Goal: Task Accomplishment & Management: Complete application form

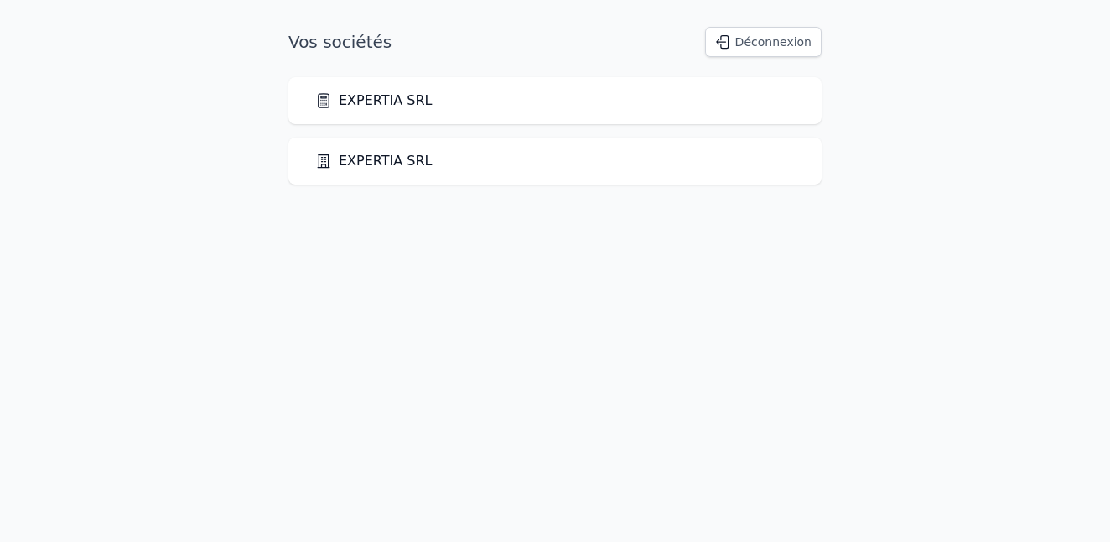
click at [365, 110] on link "EXPERTIA SRL" at bounding box center [373, 101] width 117 height 20
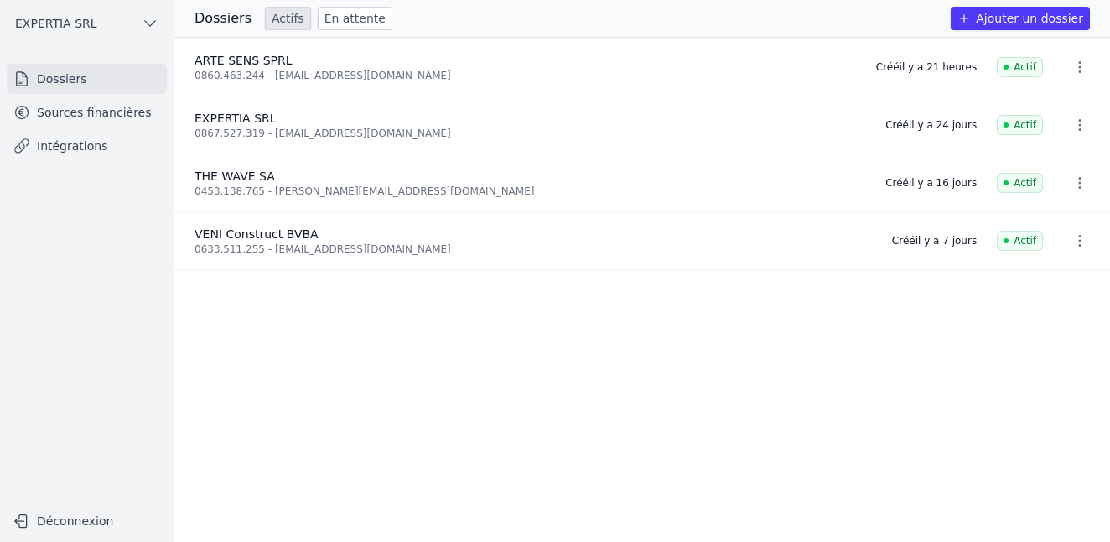
click at [999, 22] on button "Ajouter un dossier" at bounding box center [1020, 18] width 139 height 23
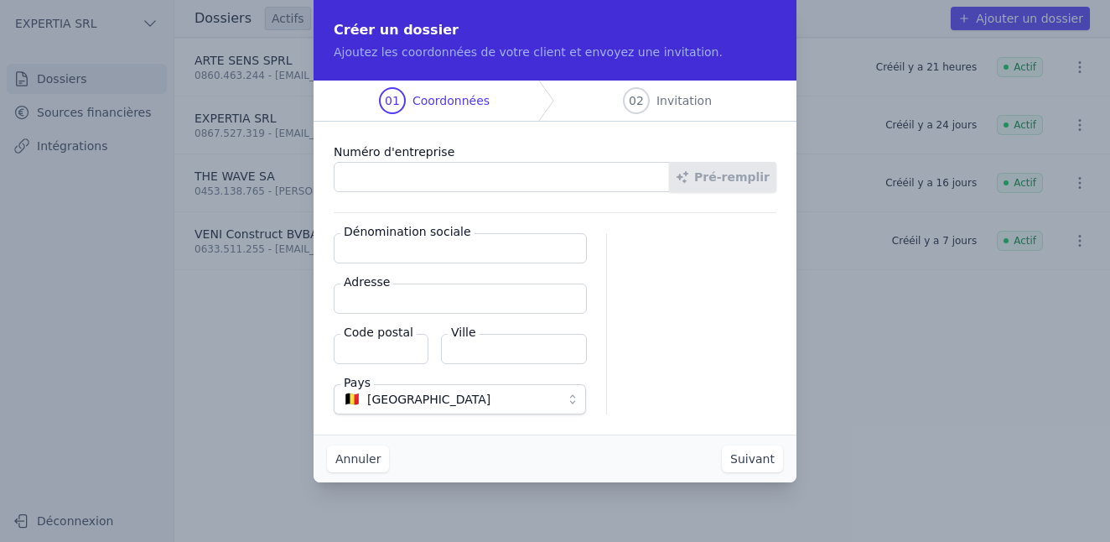
paste input "0463.647.528"
type input "0463.647.528"
click at [687, 187] on button "Pré-remplir" at bounding box center [722, 177] width 107 height 30
type input "DATABASE JAVA OBJECT - ORIENTED TECHNOLOGIES AND ENGINEERS COMPANY SPRL"
type input "[STREET_ADDRESS]"
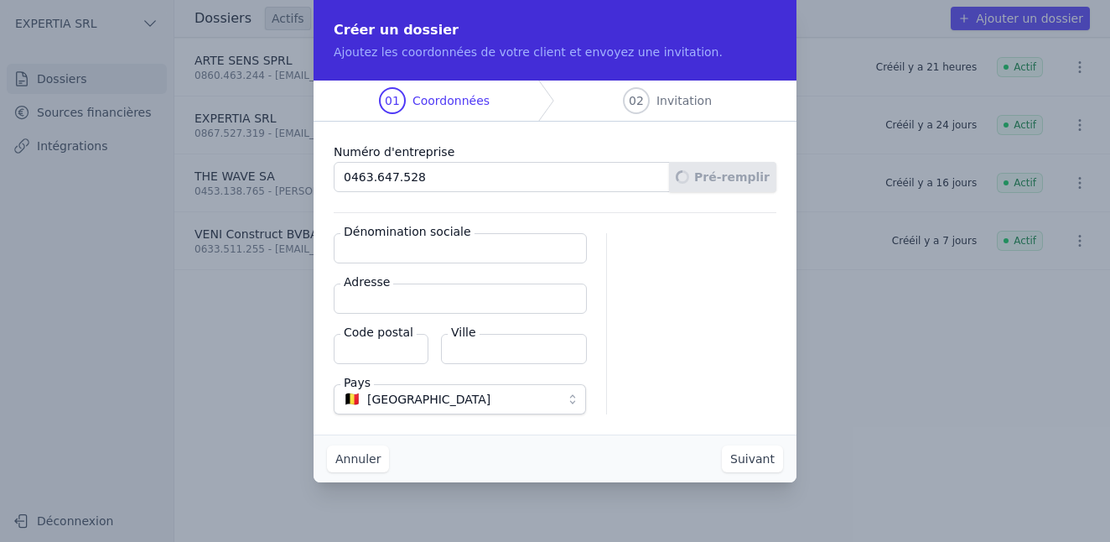
type input "1332"
type input "Rixensart"
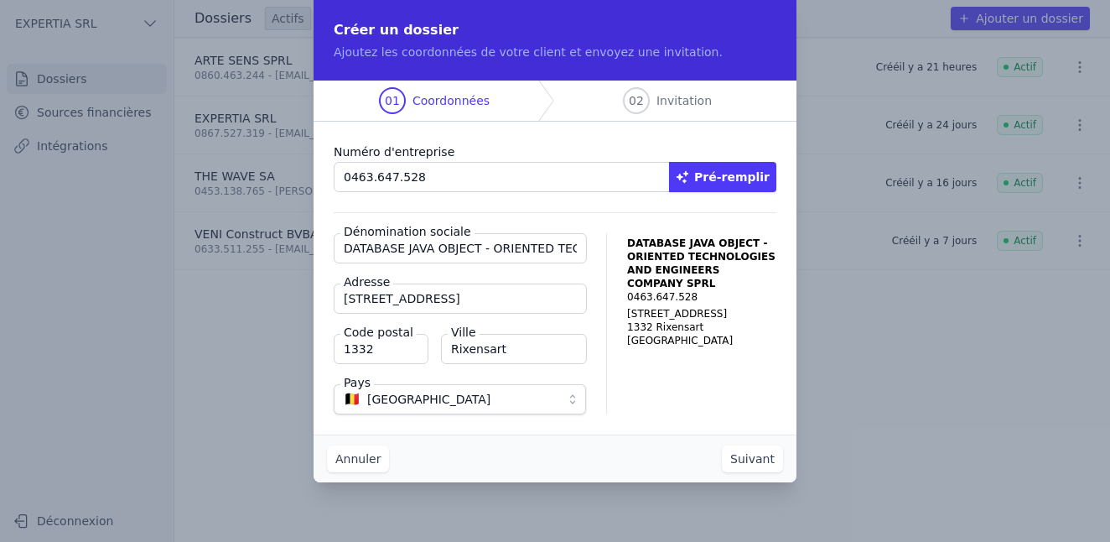
click at [741, 470] on button "Suivant" at bounding box center [752, 458] width 61 height 27
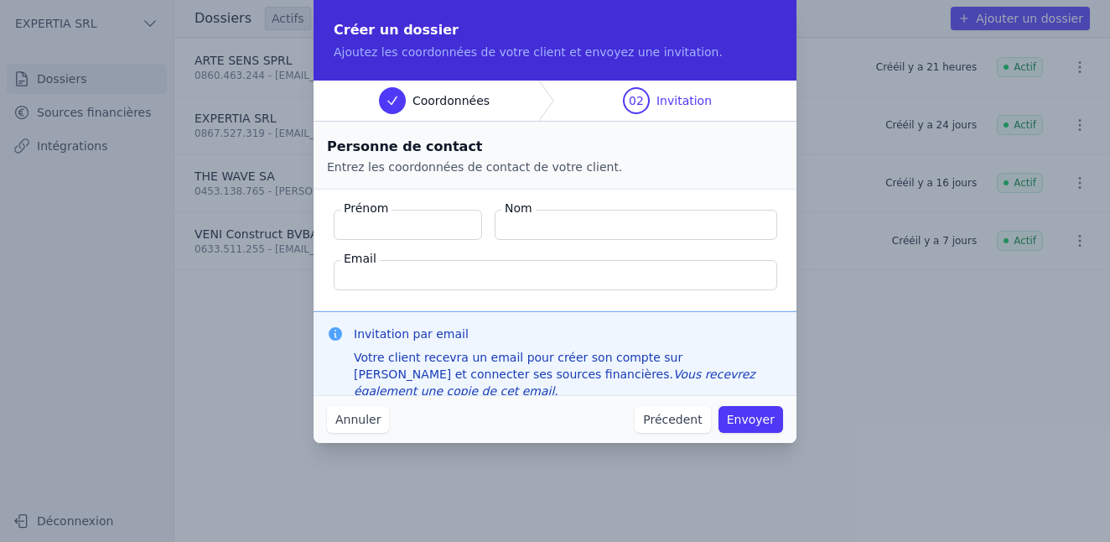
click at [385, 213] on label "Prénom" at bounding box center [365, 208] width 51 height 17
click at [385, 213] on input "Prénom" at bounding box center [408, 225] width 148 height 30
click at [384, 218] on input "Prénom" at bounding box center [408, 225] width 148 height 30
type input "[PERSON_NAME]"
click at [388, 226] on input "[PERSON_NAME]" at bounding box center [408, 225] width 148 height 30
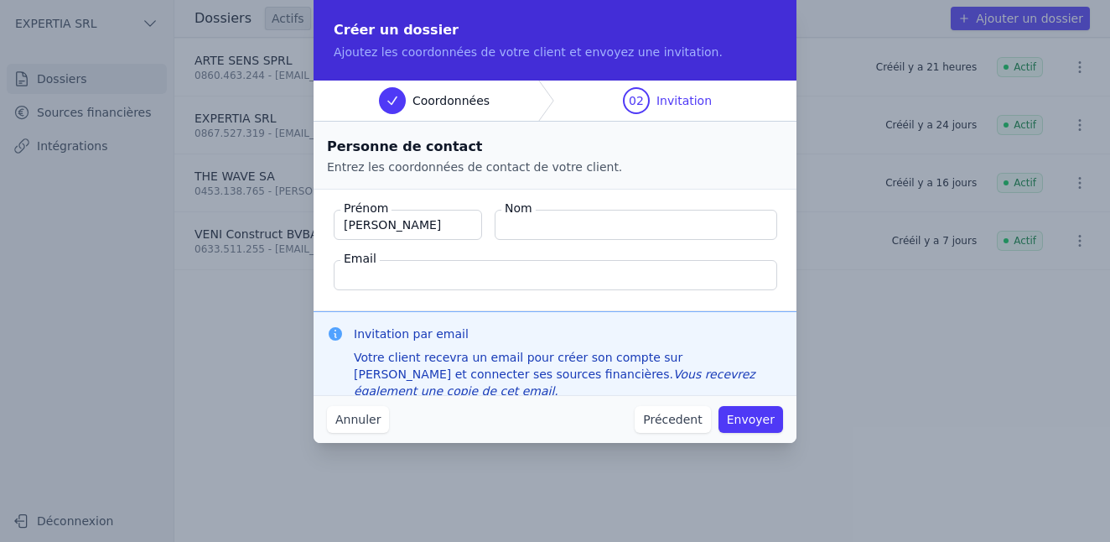
click at [575, 233] on input "Nom" at bounding box center [636, 225] width 283 height 30
type input "Demo"
click at [444, 280] on input "Email" at bounding box center [555, 275] width 443 height 30
paste input "[EMAIL_ADDRESS][DOMAIN_NAME]"
type input "[EMAIL_ADDRESS][DOMAIN_NAME]"
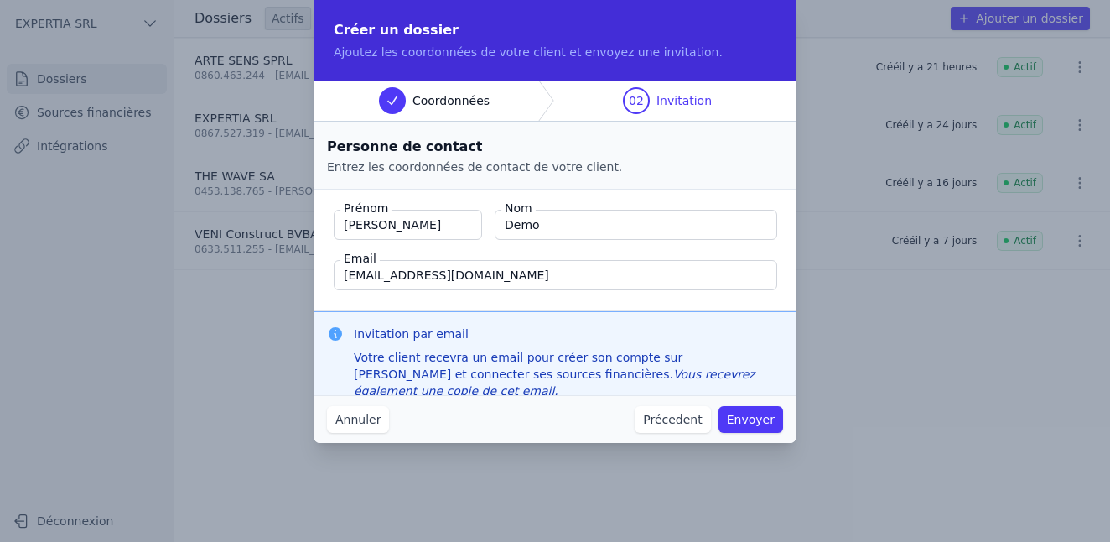
click at [754, 427] on button "Envoyer" at bounding box center [750, 419] width 65 height 27
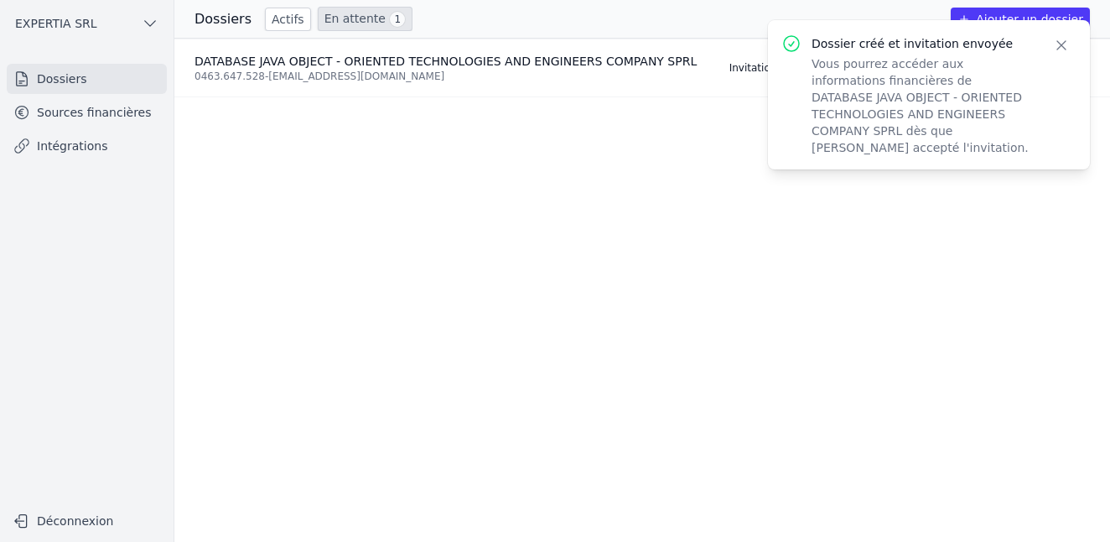
click at [1058, 48] on icon "button" at bounding box center [1061, 45] width 8 height 8
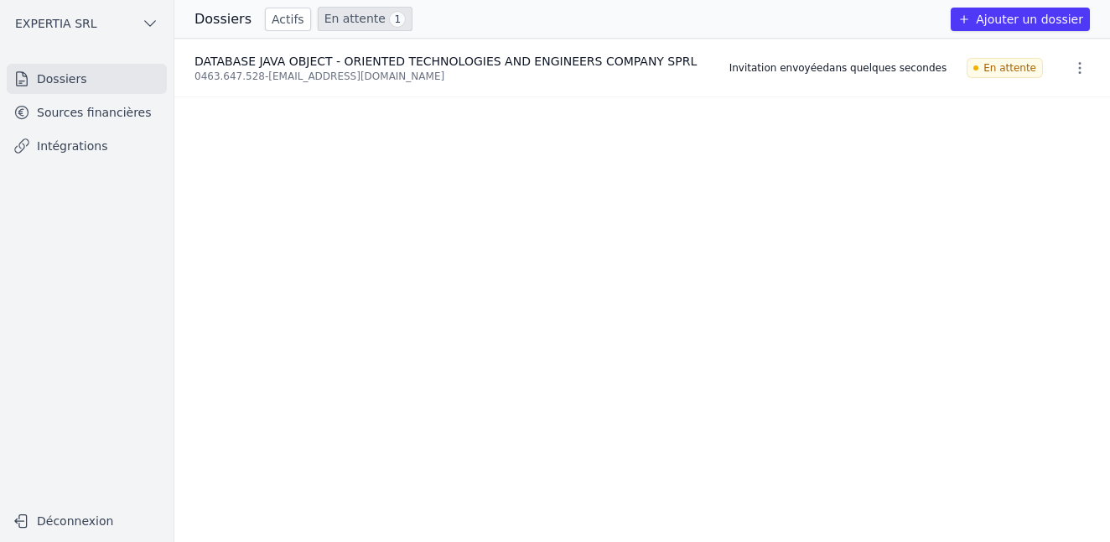
click at [91, 81] on link "Dossiers" at bounding box center [87, 79] width 160 height 30
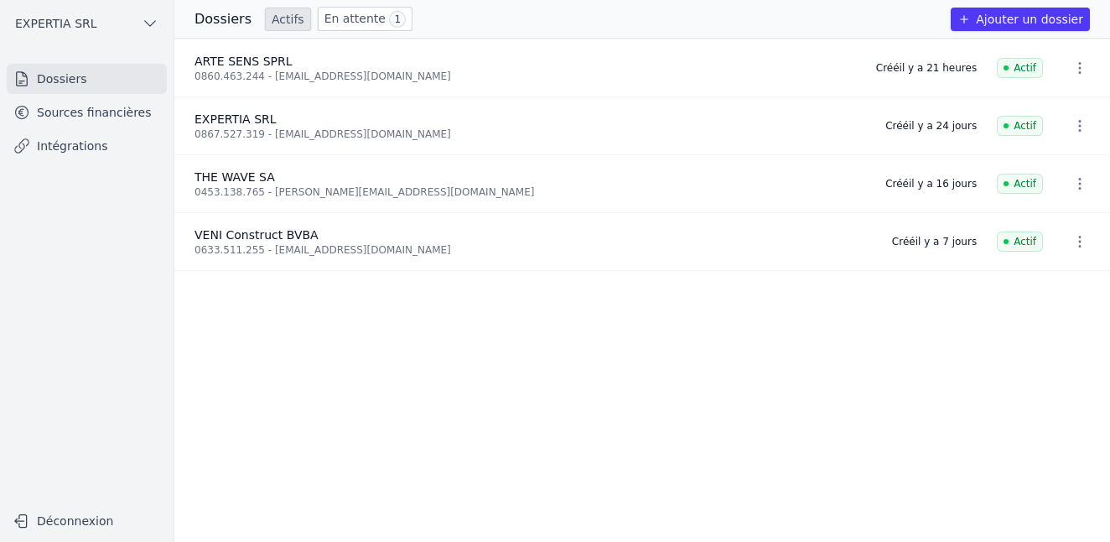
click at [1051, 15] on button "Ajouter un dossier" at bounding box center [1020, 19] width 139 height 23
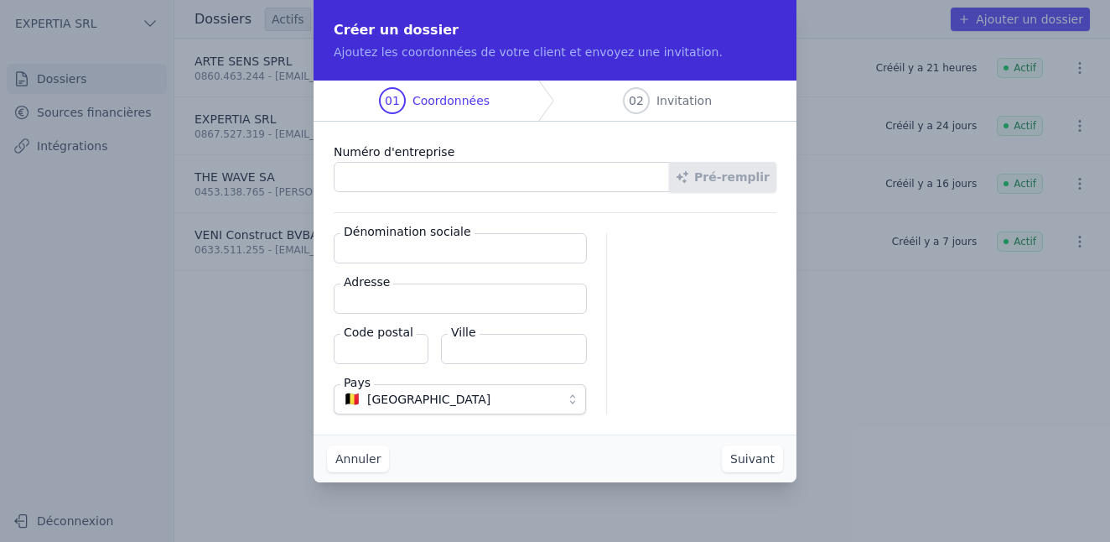
paste input "0465.685.815"
type input "0465.685.815"
click at [726, 183] on button "Pré-remplir" at bounding box center [722, 177] width 107 height 30
type input "Databases and Intranet, eXtranet, Internet Technologies Engineering SPRL"
type input "[STREET_ADDRESS]"
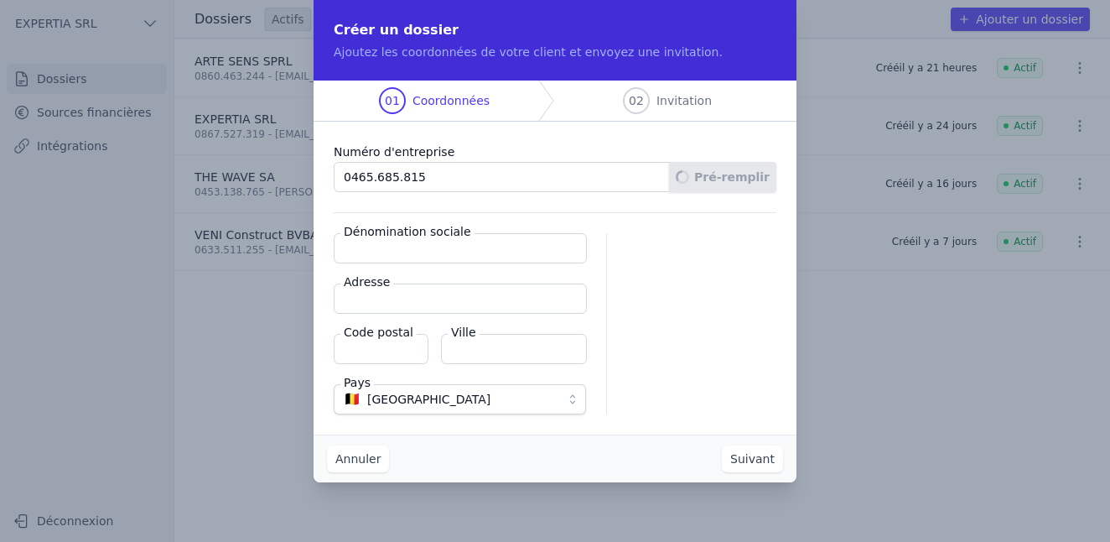
type input "1332"
type input "Rixensart"
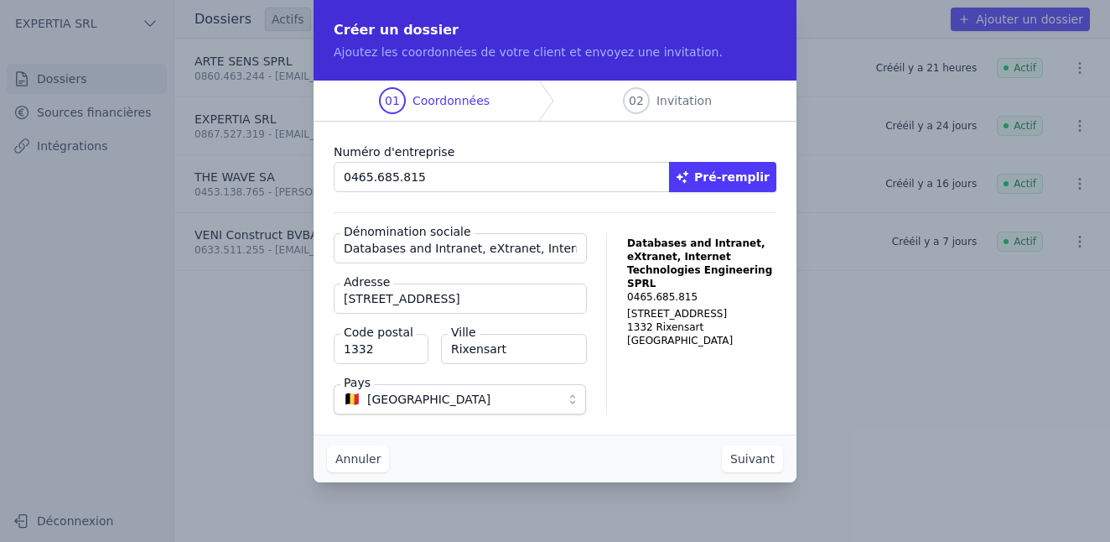
click at [756, 464] on button "Suivant" at bounding box center [752, 458] width 61 height 27
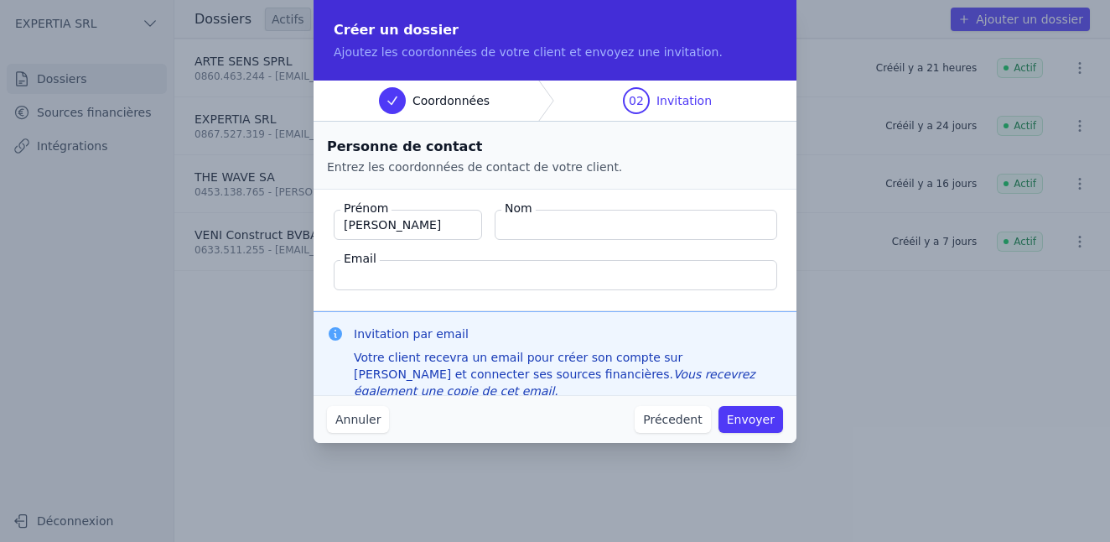
type input "[PERSON_NAME]"
type input "Demo"
click at [358, 272] on input "Email" at bounding box center [555, 275] width 443 height 30
paste input "[PERSON_NAME][EMAIL_ADDRESS][DOMAIN_NAME]"
type input "[PERSON_NAME][EMAIL_ADDRESS][DOMAIN_NAME]"
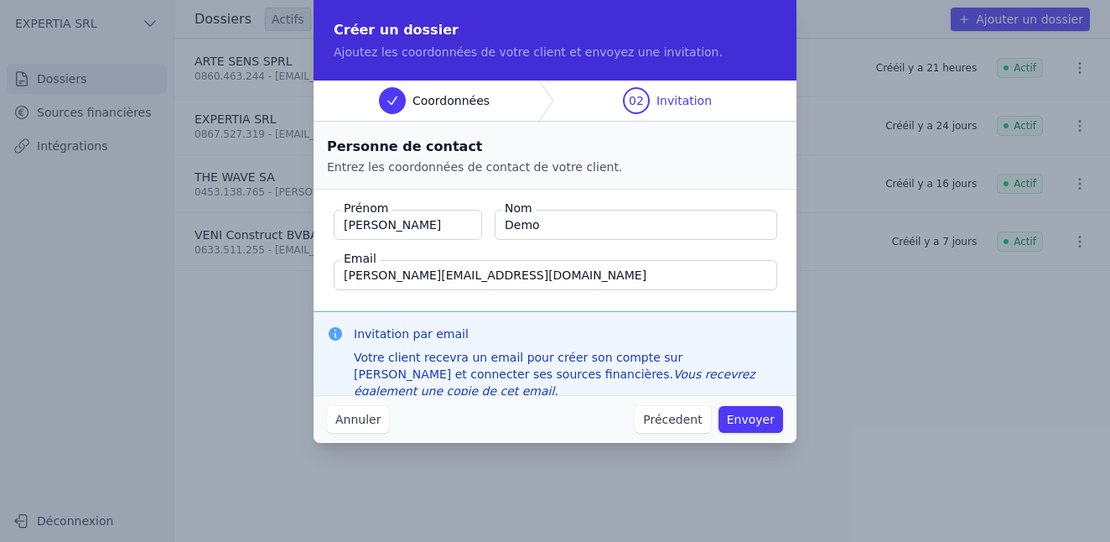
click at [746, 420] on button "Envoyer" at bounding box center [750, 419] width 65 height 27
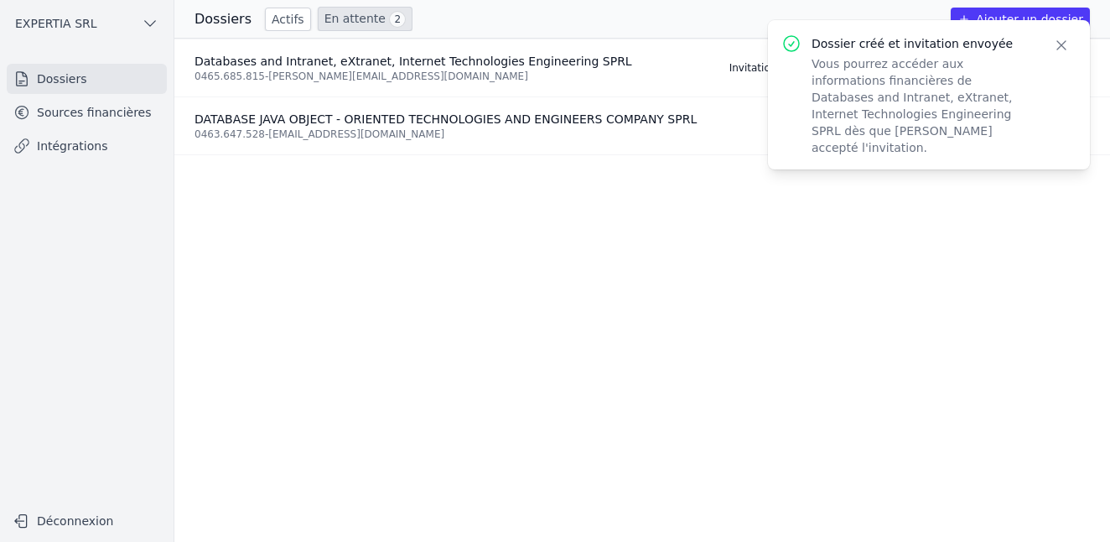
click at [307, 236] on ul "Databases and Intranet, eXtranet, Internet Technologies Engineering SPRL 0465.6…" at bounding box center [642, 290] width 936 height 503
click at [275, 29] on link "Actifs" at bounding box center [288, 19] width 46 height 23
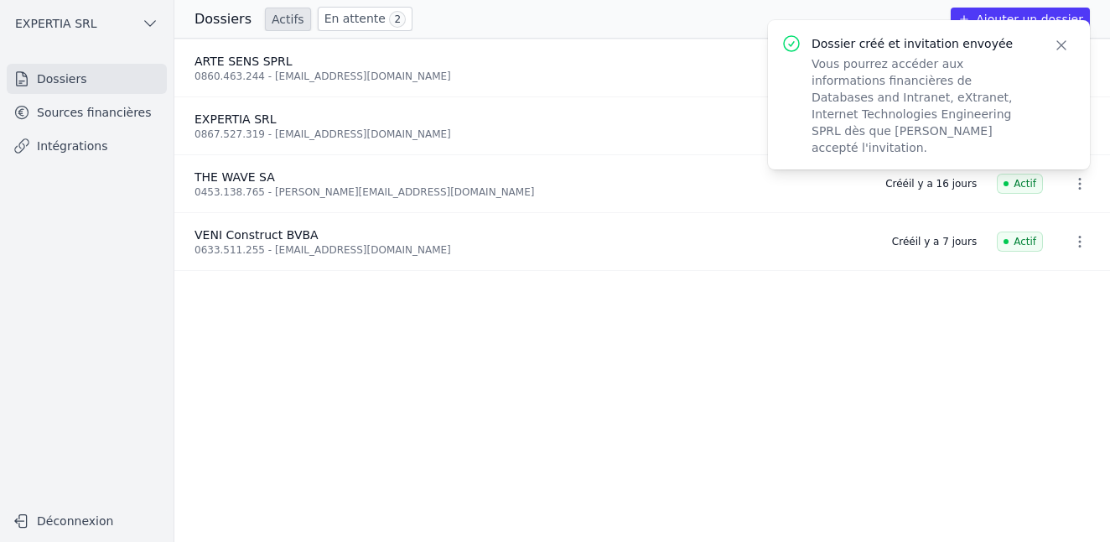
click at [1055, 42] on icon "button" at bounding box center [1061, 45] width 17 height 17
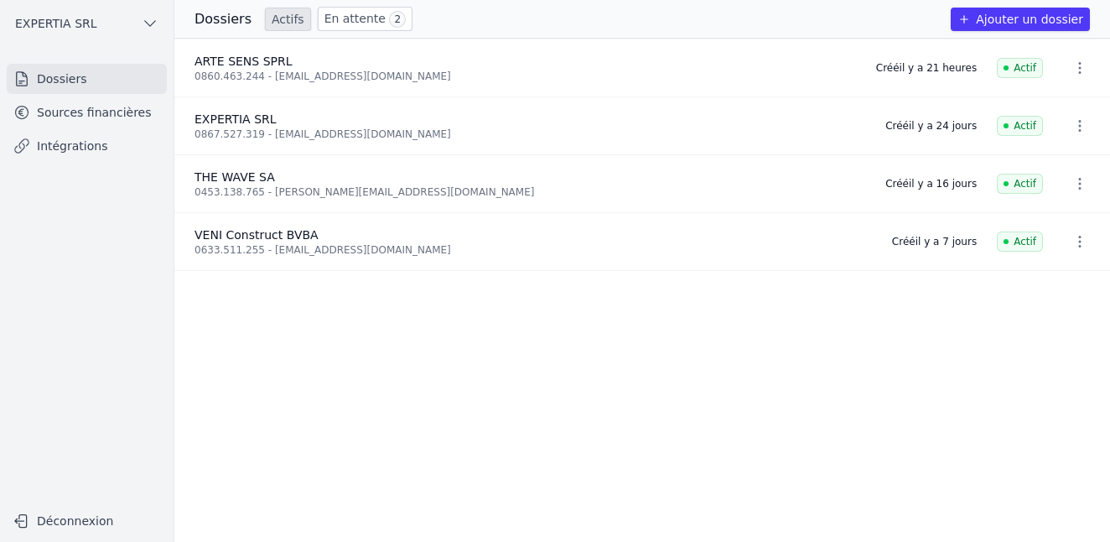
click at [1071, 60] on icon "button" at bounding box center [1079, 68] width 17 height 17
click at [992, 59] on div at bounding box center [555, 271] width 1110 height 542
click at [225, 60] on span "ARTE SENS SPRL" at bounding box center [243, 60] width 98 height 13
click at [226, 70] on div "0860.463.244 - [EMAIL_ADDRESS][DOMAIN_NAME]" at bounding box center [524, 76] width 661 height 13
click at [94, 118] on link "Sources financières" at bounding box center [87, 112] width 160 height 30
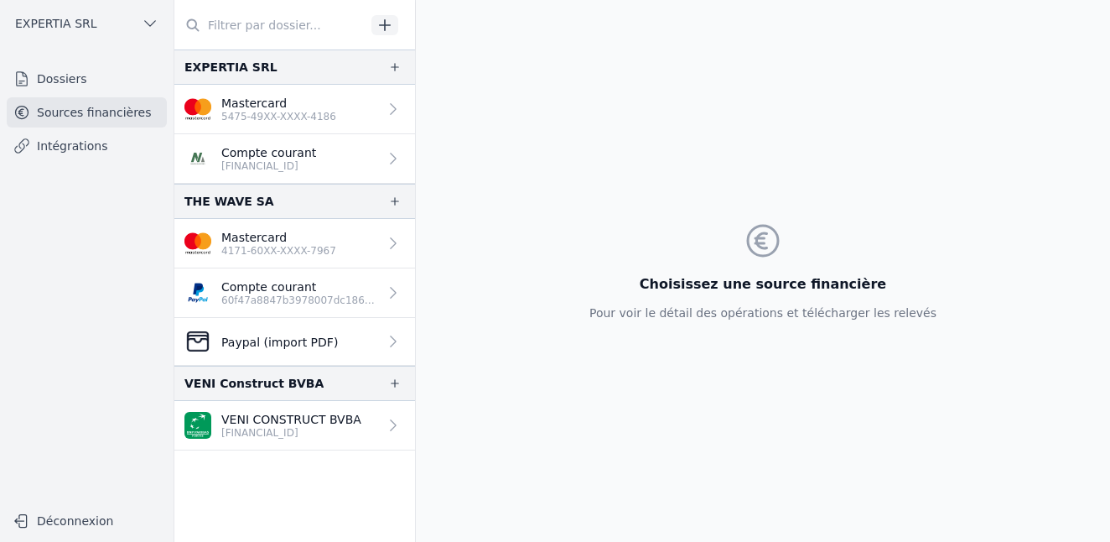
click at [333, 499] on nav "EXPERTIA SRL Mastercard 5475-49XX-XXXX-4186 Compte courant [FINANCIAL_ID] THE W…" at bounding box center [294, 295] width 241 height 492
click at [112, 113] on link "Sources financières" at bounding box center [87, 112] width 160 height 30
click at [67, 65] on link "Dossiers" at bounding box center [87, 79] width 160 height 30
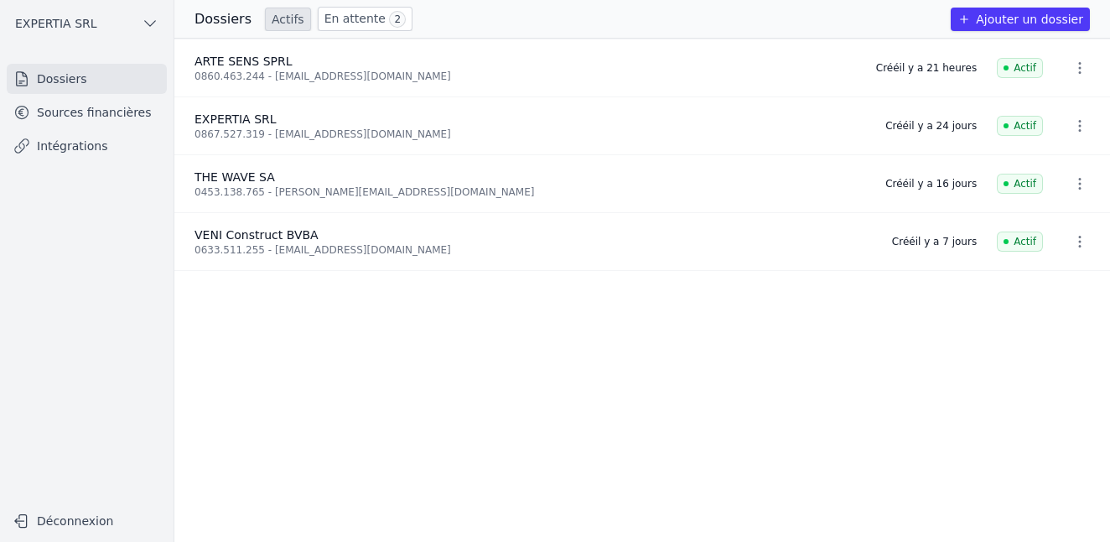
click at [109, 119] on link "Sources financières" at bounding box center [87, 112] width 160 height 30
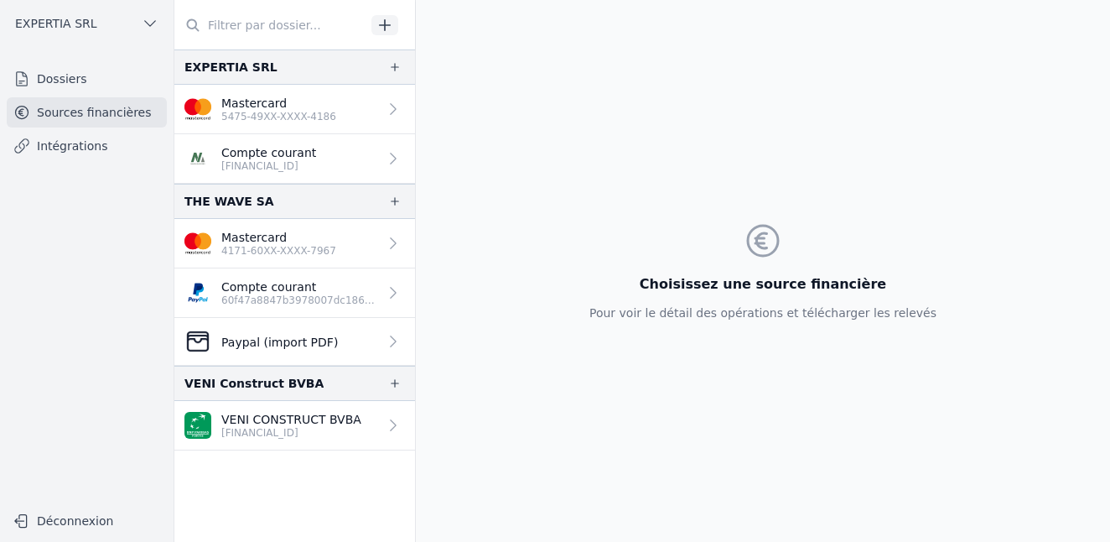
click at [94, 86] on link "Dossiers" at bounding box center [87, 79] width 160 height 30
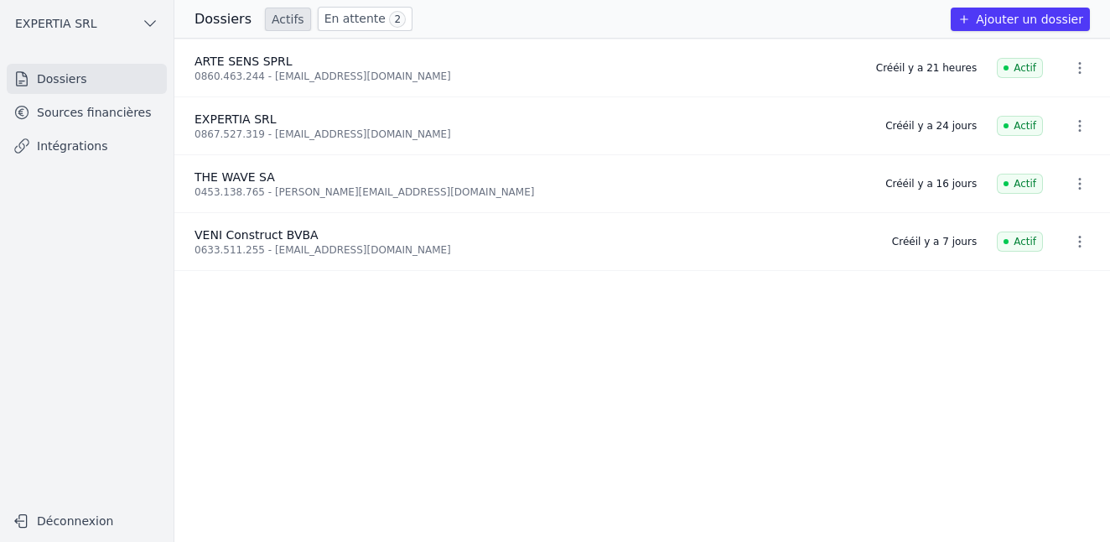
click at [1071, 64] on icon "button" at bounding box center [1079, 68] width 17 height 17
click at [201, 51] on div at bounding box center [555, 271] width 1110 height 542
click at [264, 54] on span "ARTE SENS SPRL" at bounding box center [243, 60] width 98 height 13
click at [249, 68] on span "ARTE SENS SPRL" at bounding box center [243, 60] width 98 height 13
click at [57, 157] on link "Intégrations" at bounding box center [87, 146] width 160 height 30
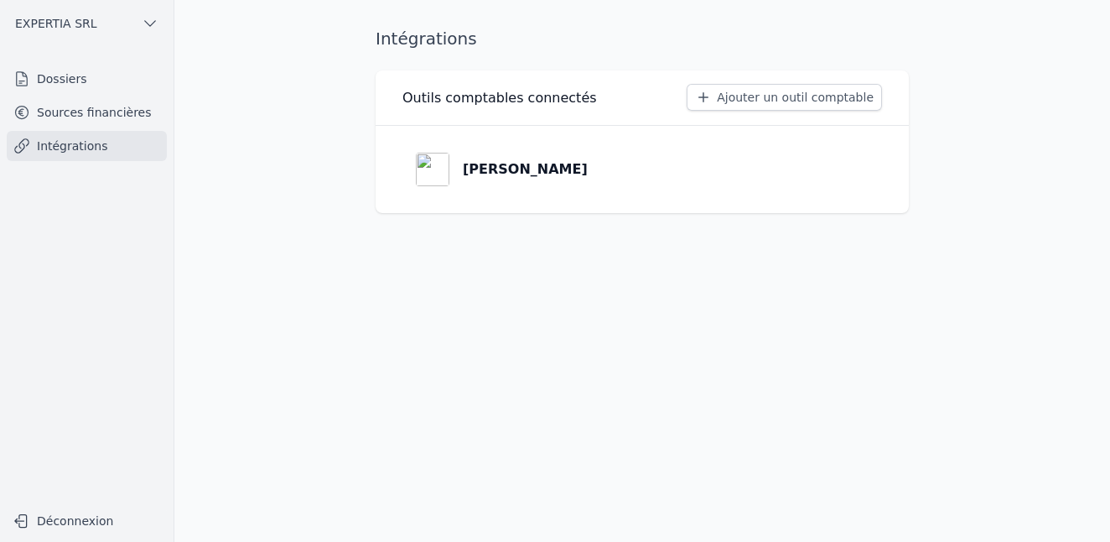
click at [72, 101] on link "Sources financières" at bounding box center [87, 112] width 160 height 30
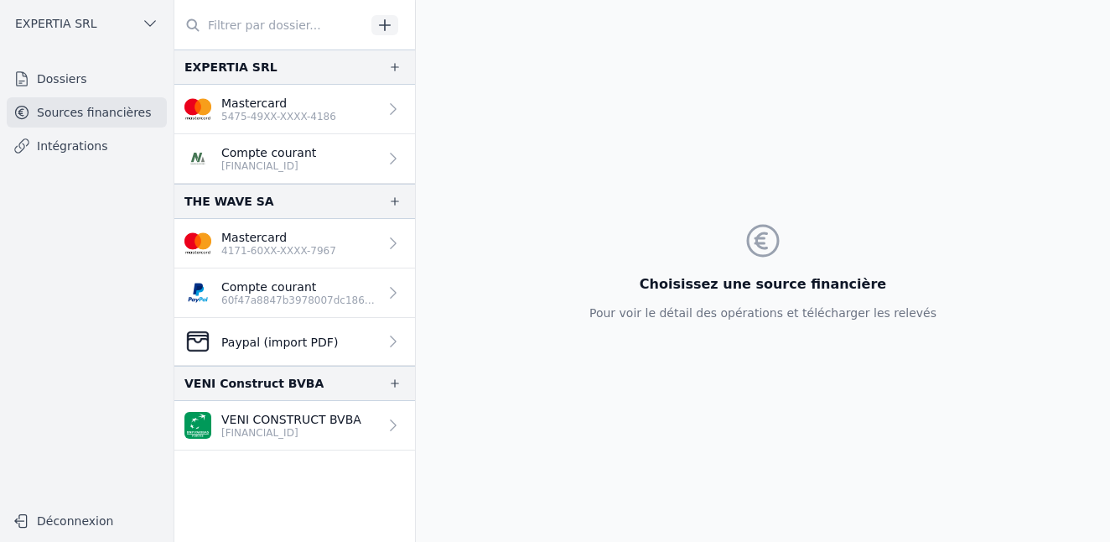
click at [252, 23] on input "text" at bounding box center [269, 25] width 191 height 30
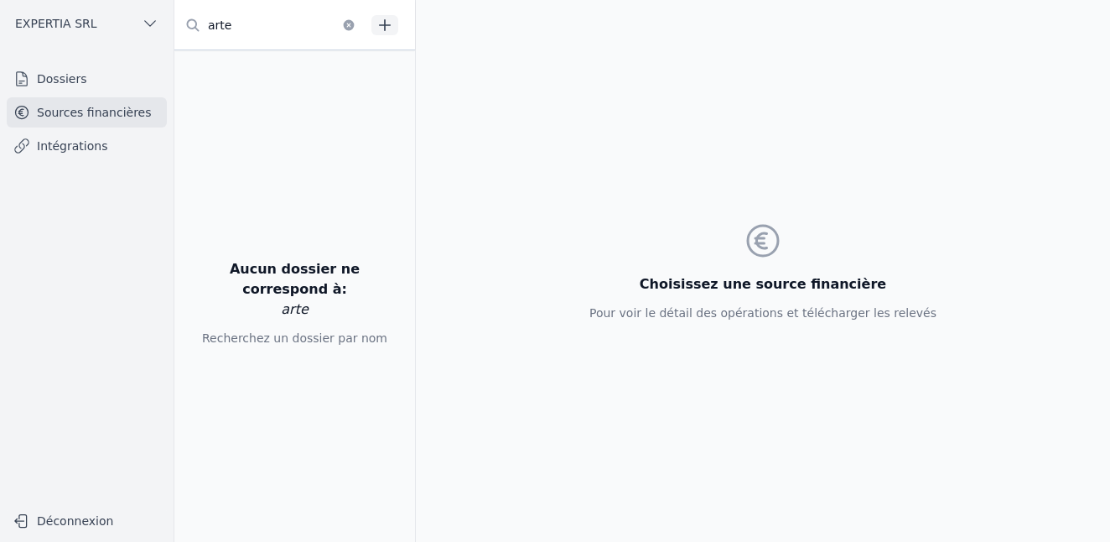
type input "arte"
click at [383, 17] on icon "button" at bounding box center [384, 25] width 17 height 17
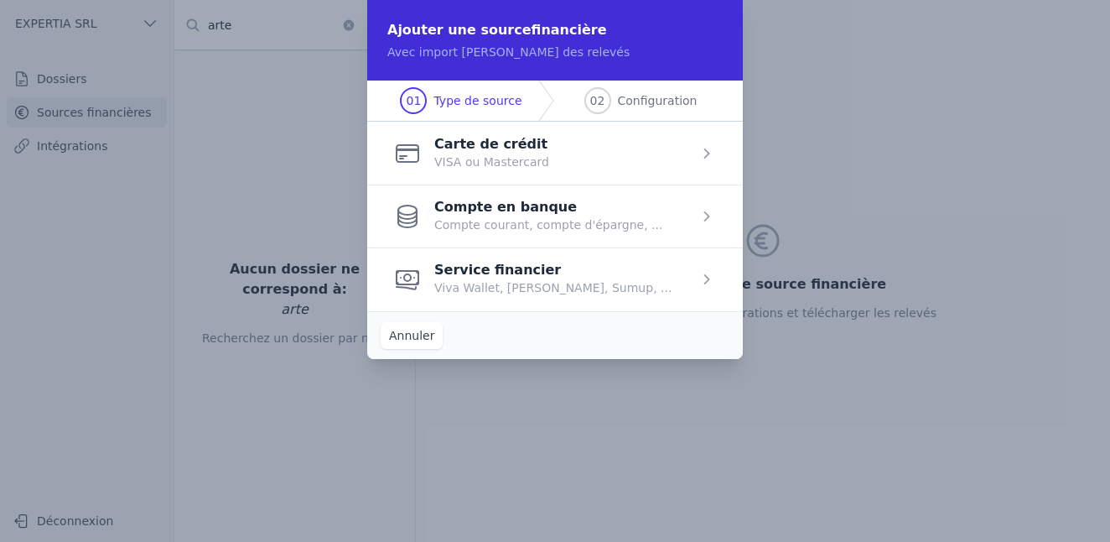
click at [552, 224] on span "button" at bounding box center [555, 215] width 376 height 63
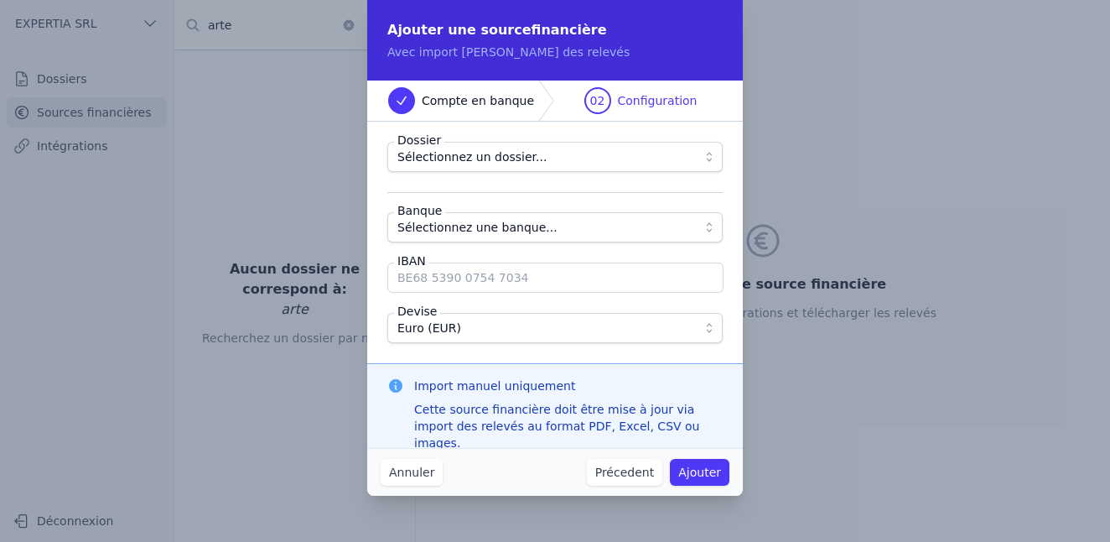
click at [516, 165] on span "Sélectionnez un dossier..." at bounding box center [471, 157] width 149 height 20
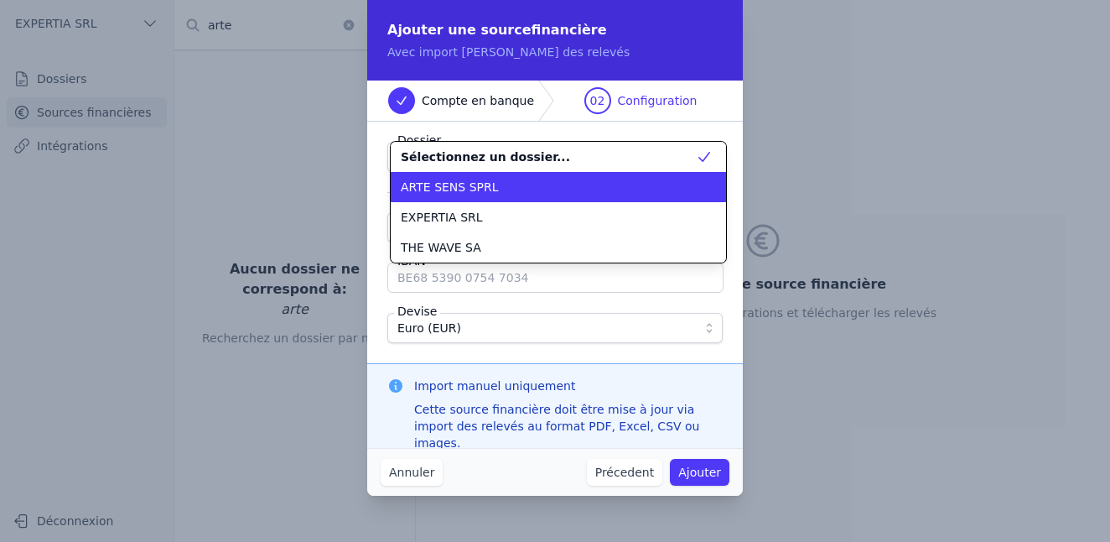
click at [499, 184] on div "ARTE SENS SPRL" at bounding box center [548, 187] width 295 height 17
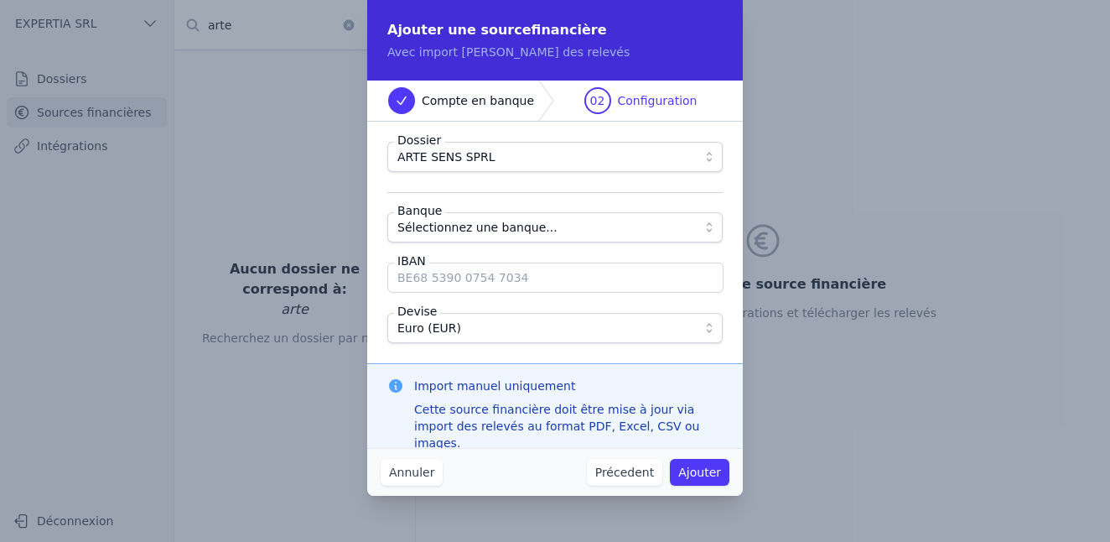
click at [473, 234] on span "Sélectionnez une banque..." at bounding box center [477, 227] width 160 height 20
click at [495, 240] on button "Sélectionnez une banque..." at bounding box center [554, 227] width 335 height 30
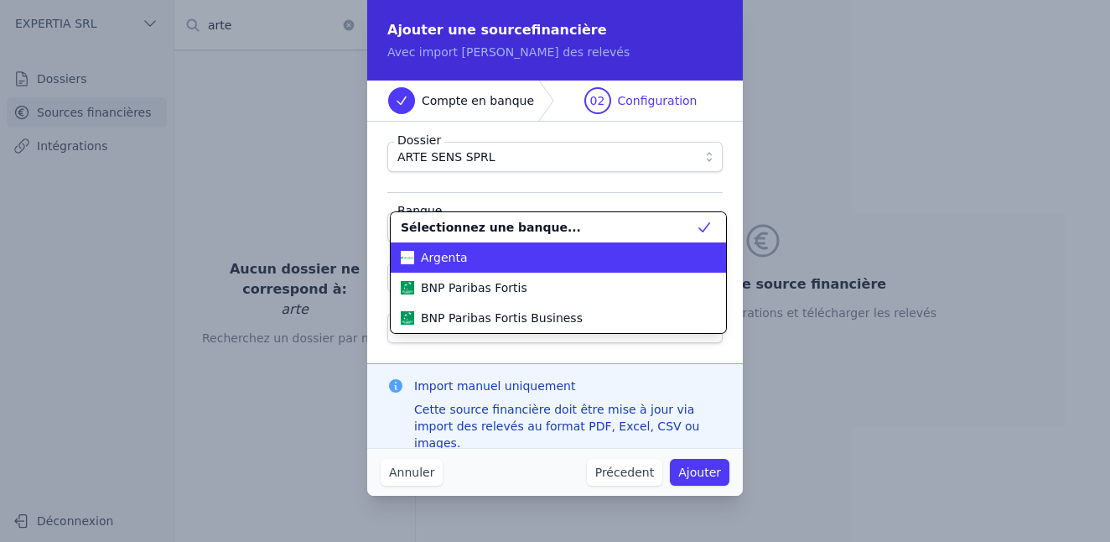
scroll to position [604, 0]
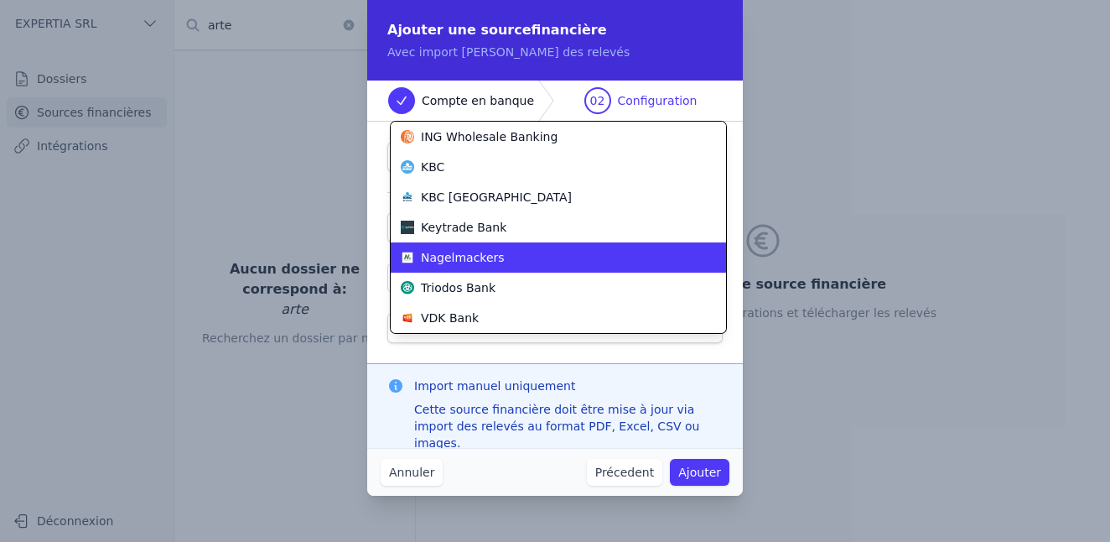
click at [486, 252] on span "Nagelmackers" at bounding box center [463, 257] width 84 height 17
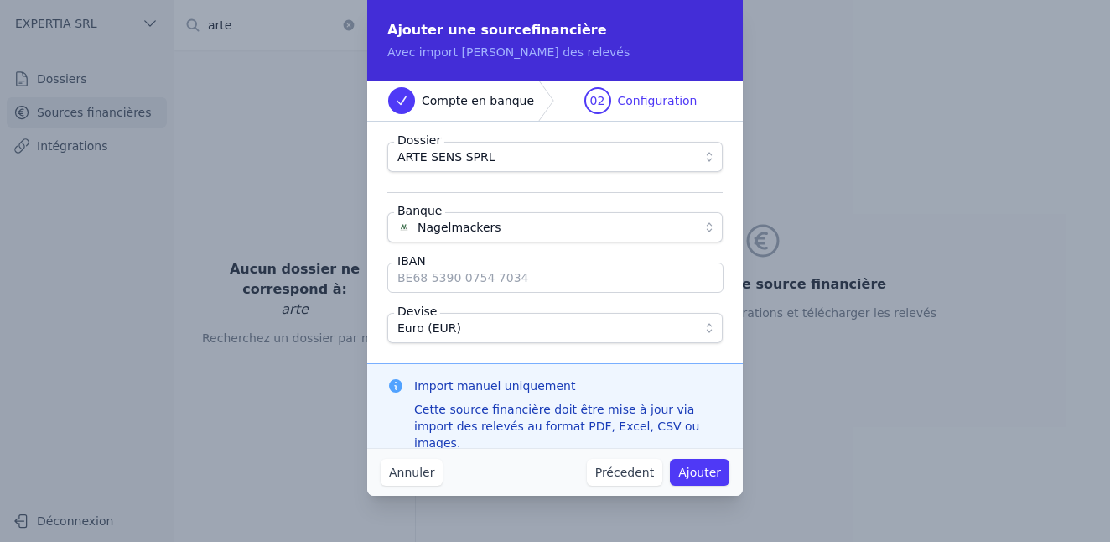
click at [452, 283] on input "IBAN" at bounding box center [555, 277] width 336 height 30
paste input "[FINANCIAL_ID]"
type input "[FINANCIAL_ID]"
click at [701, 467] on button "Ajouter" at bounding box center [700, 472] width 60 height 27
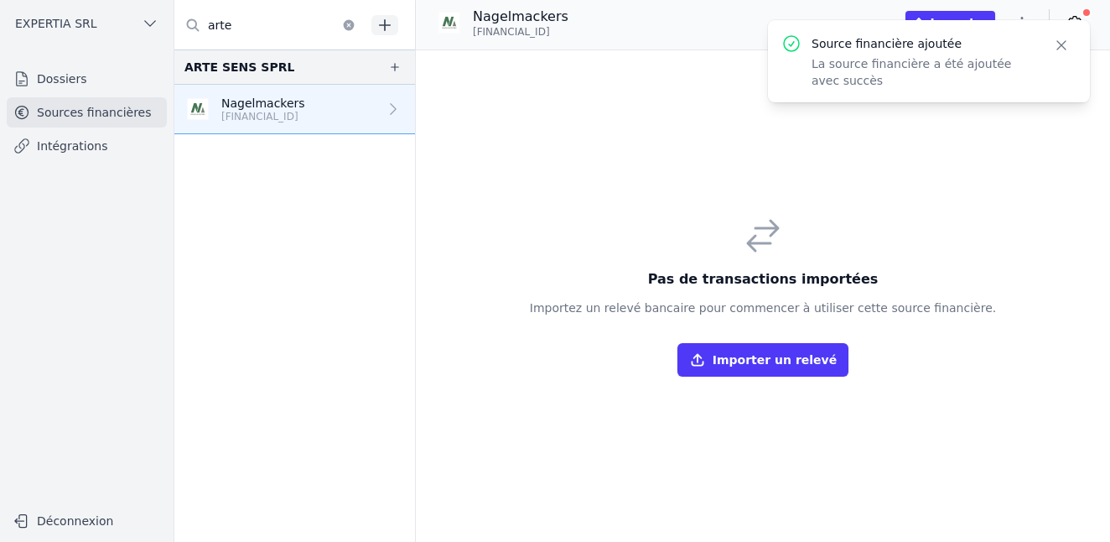
click at [1062, 51] on icon "button" at bounding box center [1061, 45] width 17 height 17
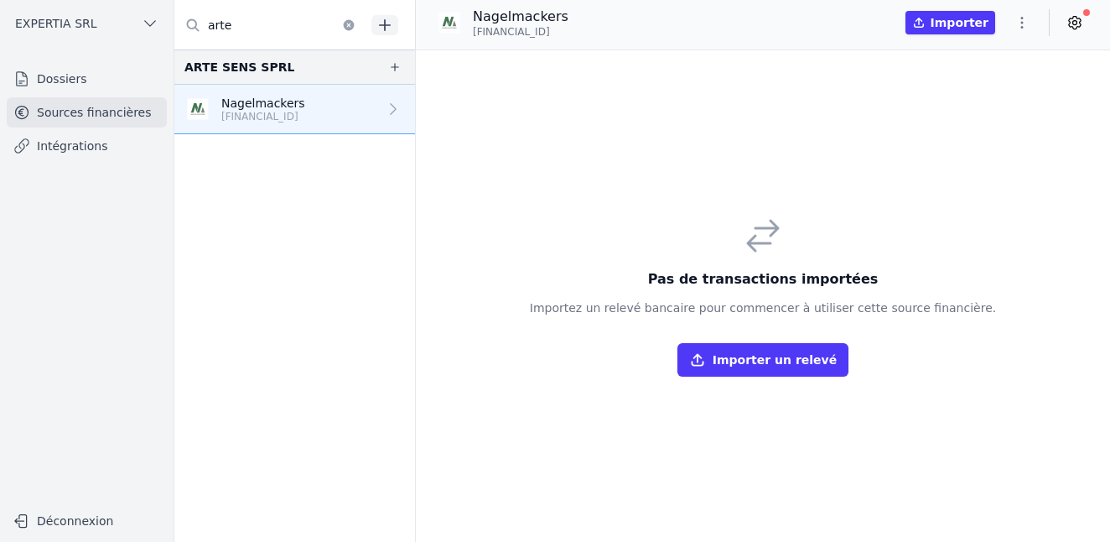
click at [86, 78] on link "Dossiers" at bounding box center [87, 79] width 160 height 30
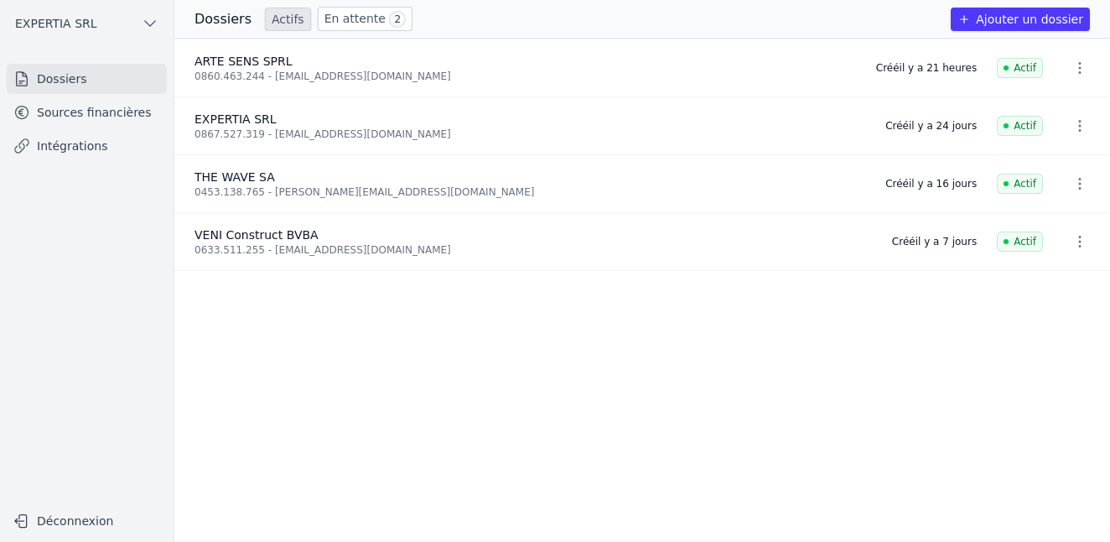
click at [111, 114] on link "Sources financières" at bounding box center [87, 112] width 160 height 30
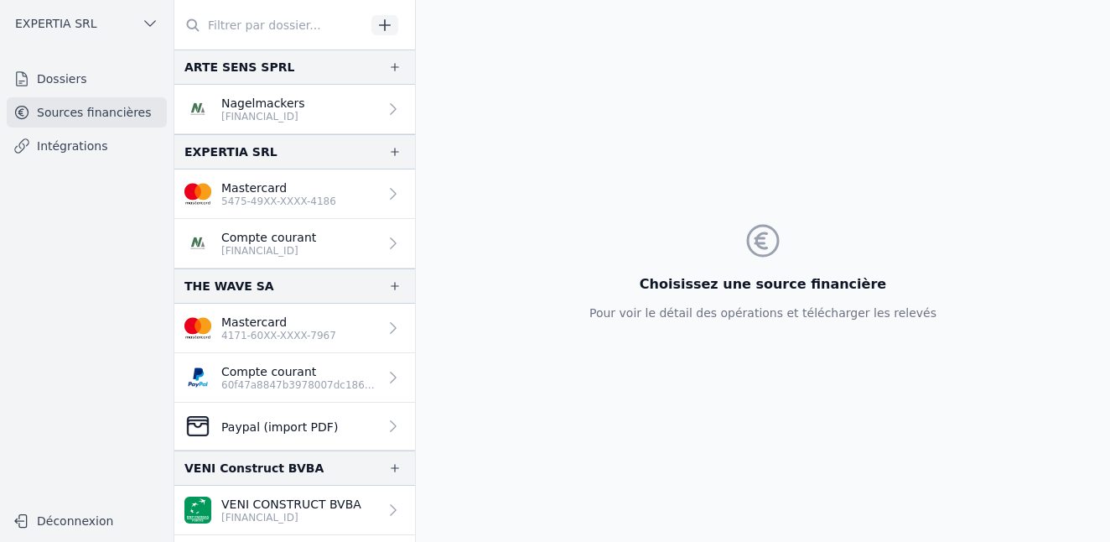
click at [360, 117] on link "Nagelmackers [FINANCIAL_ID]" at bounding box center [294, 109] width 241 height 49
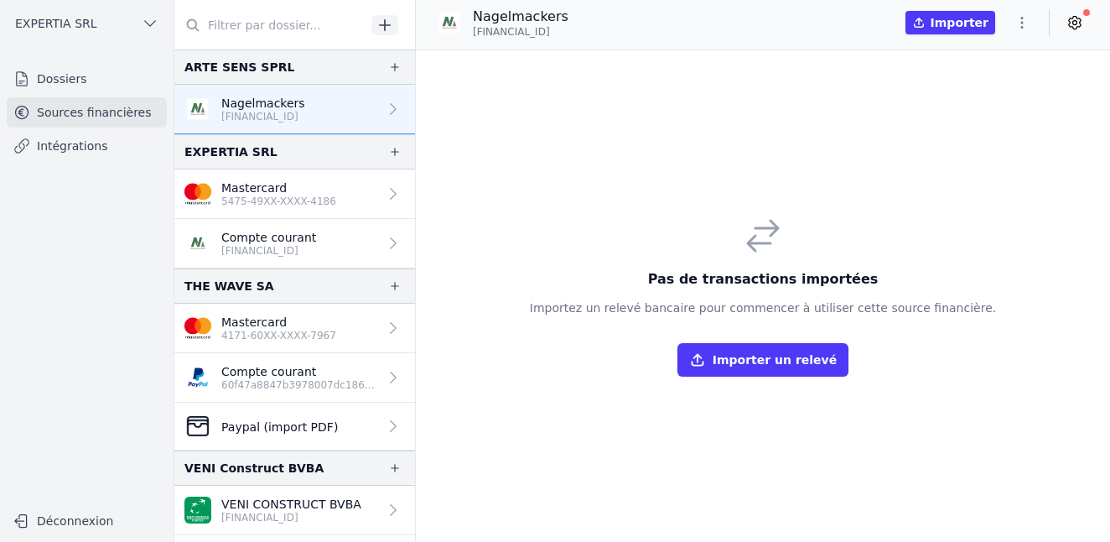
click at [972, 23] on button "Importer" at bounding box center [950, 22] width 90 height 23
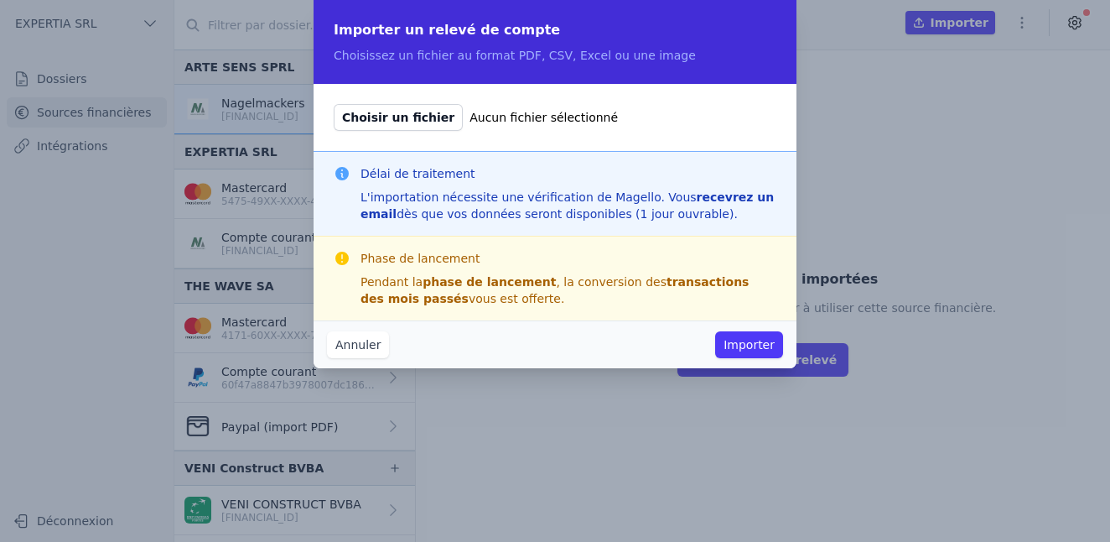
click at [369, 350] on button "Annuler" at bounding box center [358, 344] width 62 height 27
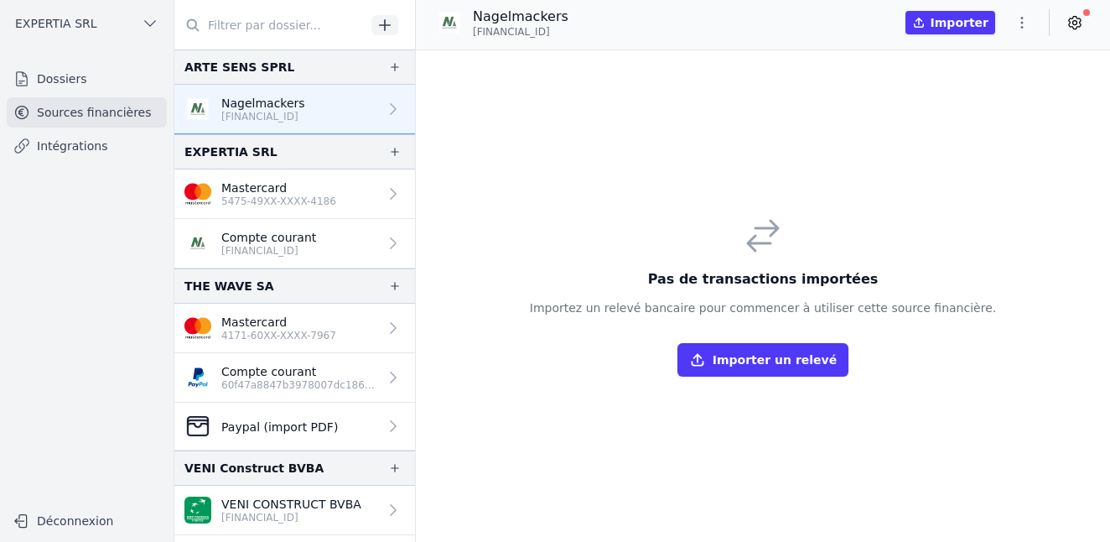
click at [130, 316] on nav "Dossiers Sources financières Intégrations" at bounding box center [86, 277] width 147 height 427
click at [264, 200] on p "5475-49XX-XXXX-4186" at bounding box center [278, 200] width 115 height 13
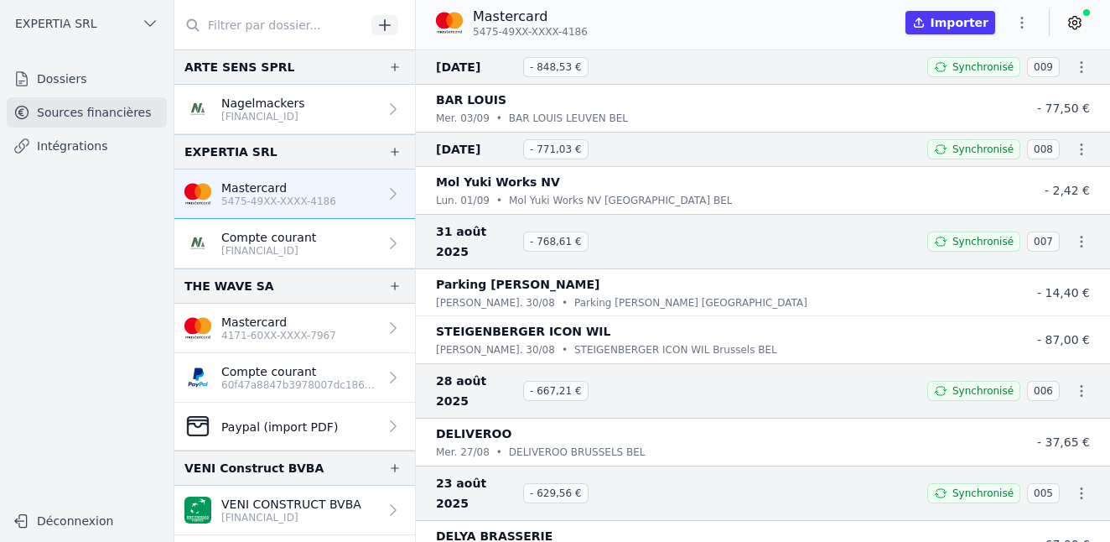
click at [267, 107] on p "Nagelmackers" at bounding box center [263, 103] width 84 height 17
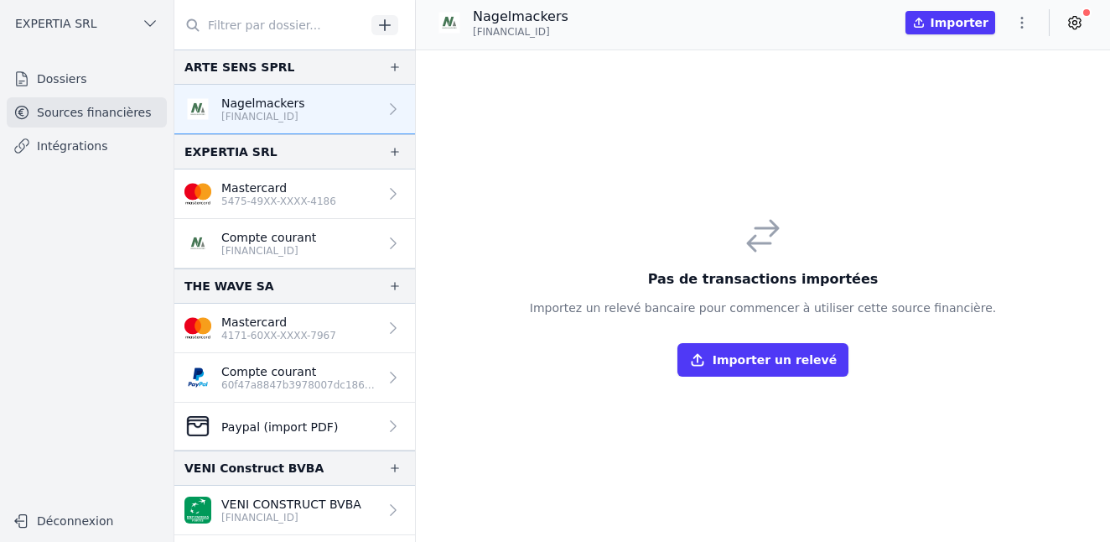
click at [1068, 18] on icon at bounding box center [1074, 22] width 17 height 17
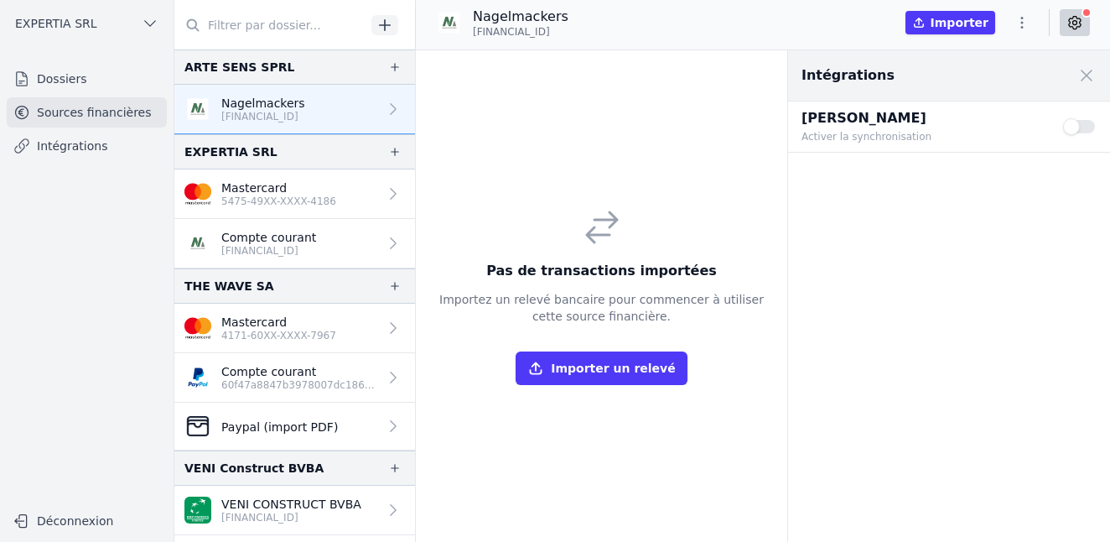
click at [605, 126] on div "Pas de transactions importées Importez un relevé bancaire pour commencer à util…" at bounding box center [602, 295] width 372 height 491
